Goal: Task Accomplishment & Management: Manage account settings

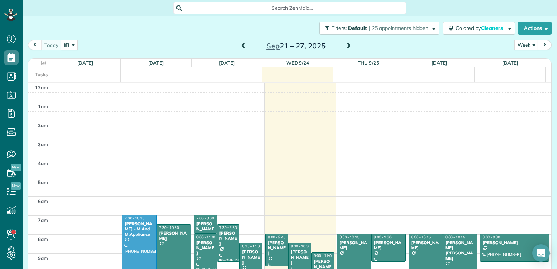
scroll to position [132, 0]
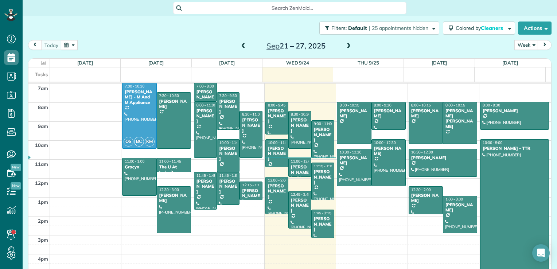
click at [345, 47] on span at bounding box center [348, 46] width 8 height 7
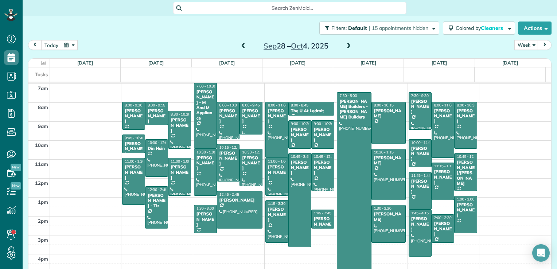
click at [345, 47] on span at bounding box center [348, 46] width 8 height 7
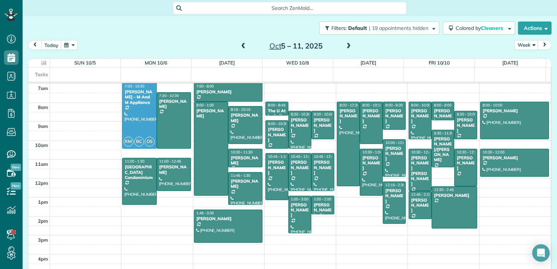
click at [243, 43] on span at bounding box center [243, 46] width 8 height 7
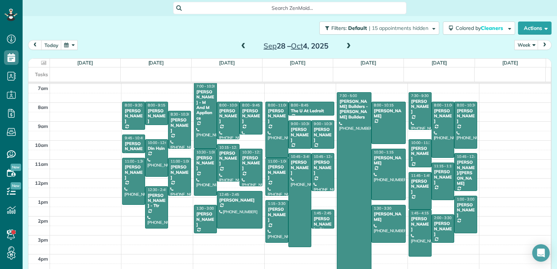
click at [242, 48] on span at bounding box center [243, 46] width 8 height 7
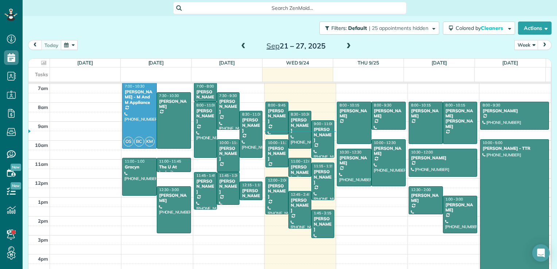
click at [345, 49] on span at bounding box center [348, 46] width 8 height 7
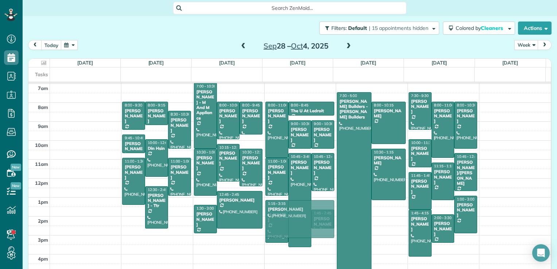
drag, startPoint x: 375, startPoint y: 218, endPoint x: 300, endPoint y: 215, distance: 75.9
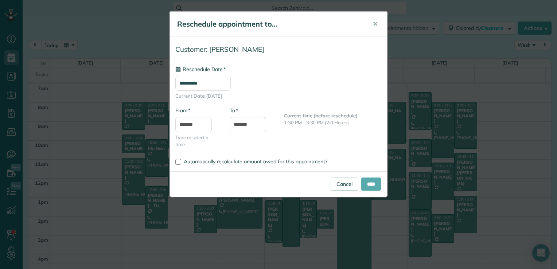
type input "**********"
click at [370, 186] on input "****" at bounding box center [371, 183] width 20 height 13
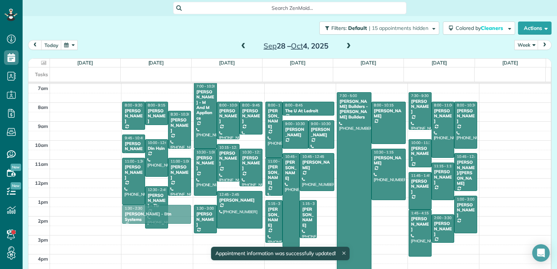
drag, startPoint x: 320, startPoint y: 216, endPoint x: 179, endPoint y: 214, distance: 140.3
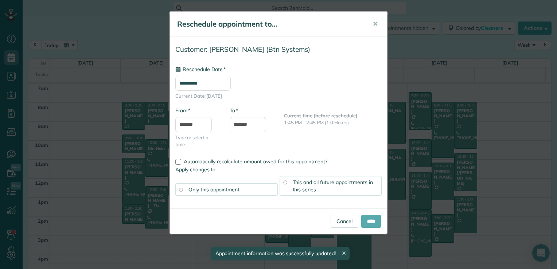
type input "**********"
click at [372, 223] on input "****" at bounding box center [371, 221] width 20 height 13
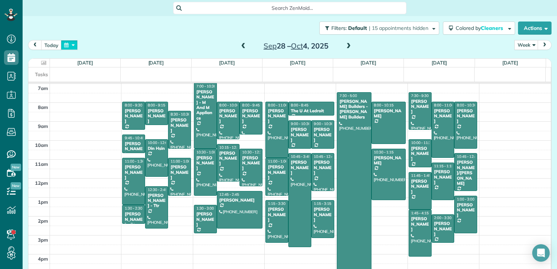
click at [73, 46] on button "button" at bounding box center [69, 45] width 17 height 10
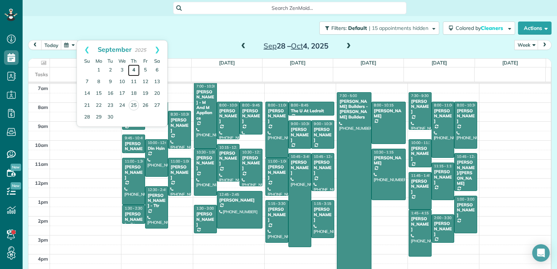
click at [132, 69] on link "4" at bounding box center [134, 71] width 12 height 12
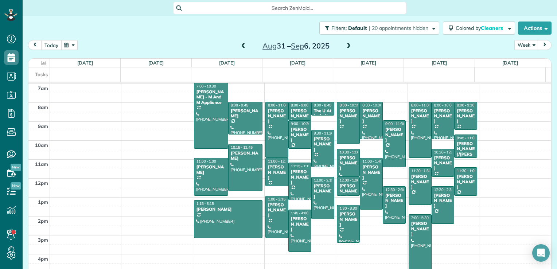
click at [51, 45] on button "today" at bounding box center [51, 45] width 20 height 10
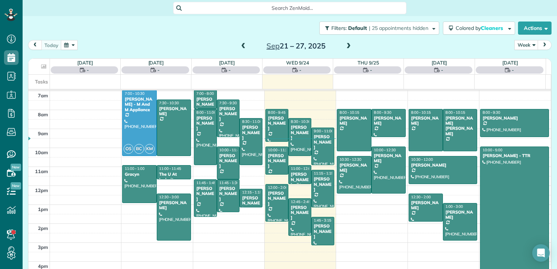
click at [78, 45] on div "[DATE] Week Day Week Month [DATE] – [DATE]" at bounding box center [289, 46] width 523 height 13
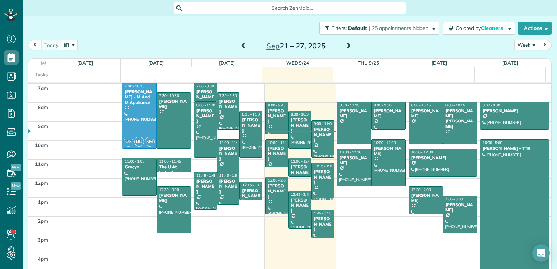
click at [75, 44] on button "button" at bounding box center [69, 45] width 17 height 10
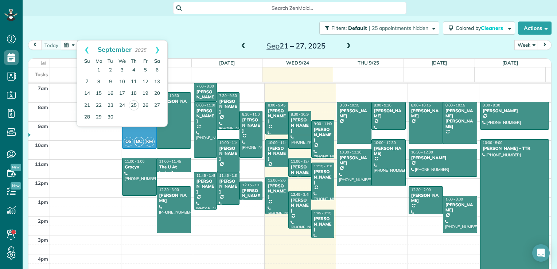
click at [241, 44] on span at bounding box center [243, 46] width 8 height 7
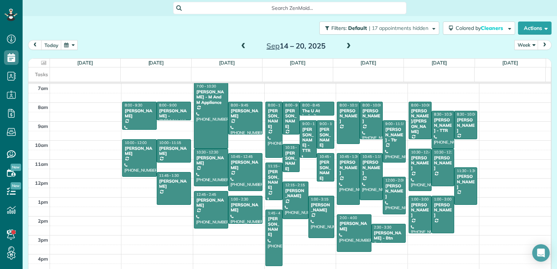
click at [241, 44] on span at bounding box center [243, 46] width 8 height 7
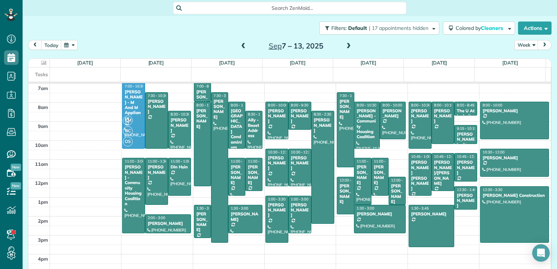
click at [345, 46] on span at bounding box center [348, 46] width 8 height 7
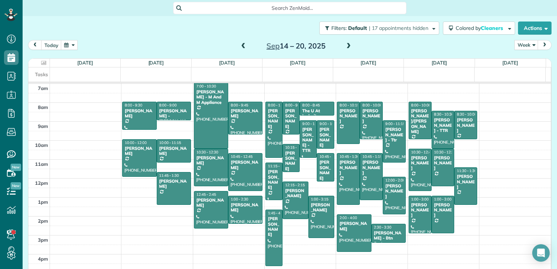
click at [344, 47] on span at bounding box center [348, 46] width 8 height 7
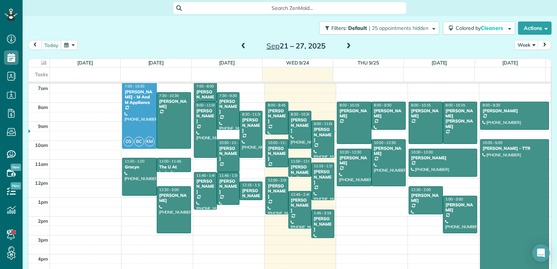
click at [344, 48] on span at bounding box center [348, 46] width 8 height 7
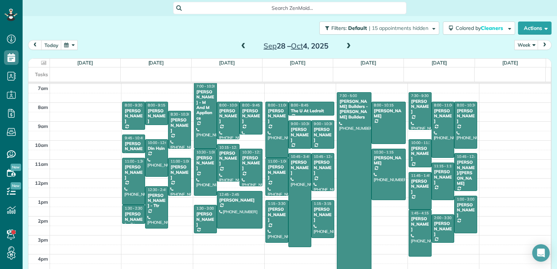
click at [344, 48] on span at bounding box center [348, 46] width 8 height 7
